Goal: Transaction & Acquisition: Obtain resource

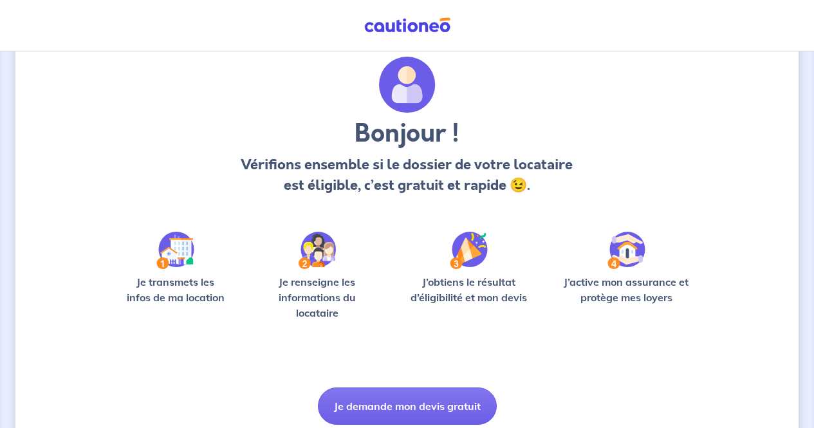
scroll to position [89, 0]
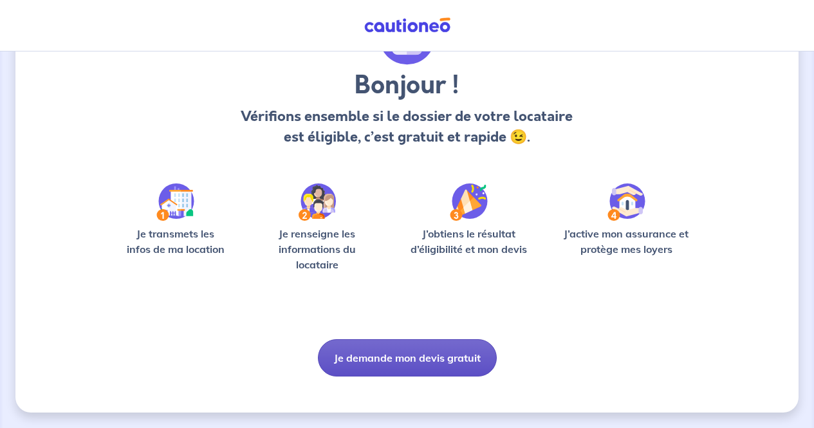
click at [410, 352] on button "Je demande mon devis gratuit" at bounding box center [407, 357] width 179 height 37
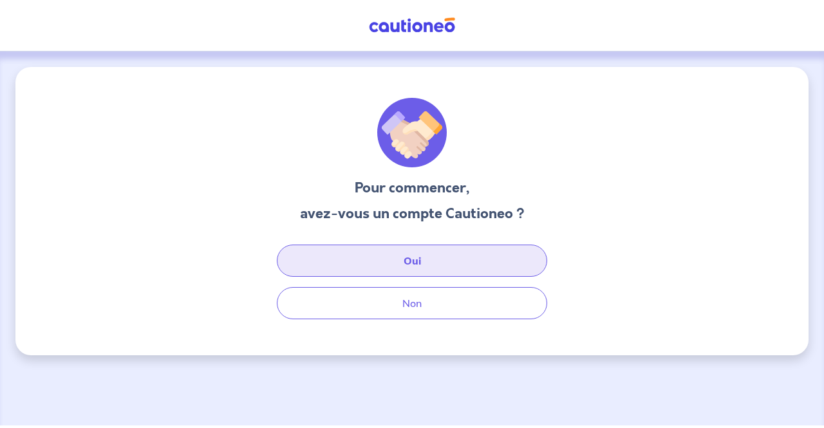
click at [428, 262] on button "Oui" at bounding box center [412, 260] width 270 height 32
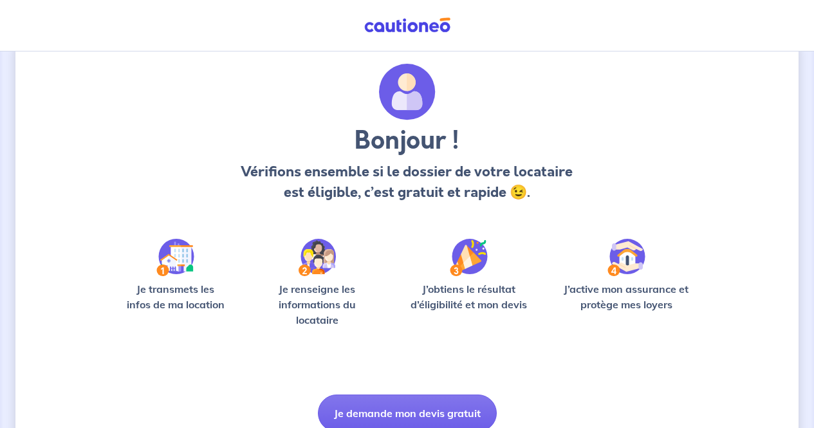
scroll to position [89, 0]
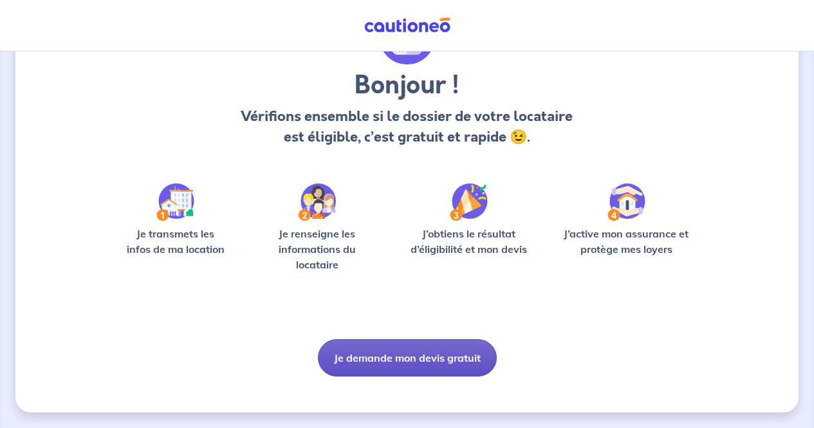
click at [360, 347] on button "Je demande mon devis gratuit" at bounding box center [407, 357] width 179 height 37
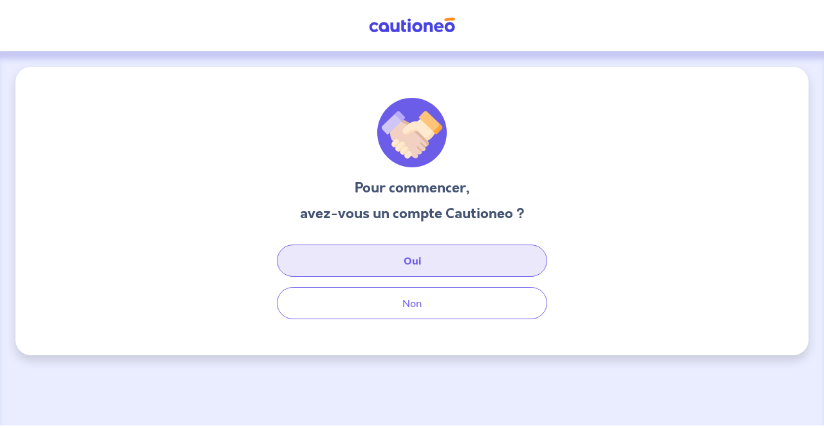
click at [383, 255] on button "Oui" at bounding box center [412, 260] width 270 height 32
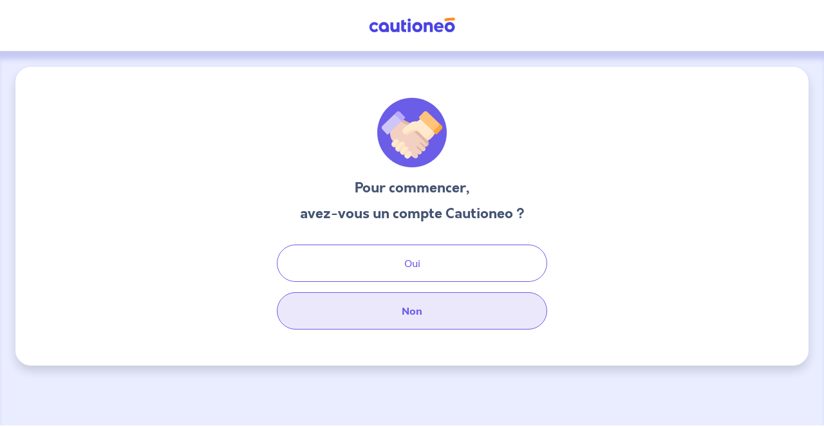
click at [349, 312] on button "Non" at bounding box center [412, 310] width 270 height 37
